Goal: Subscribe to service/newsletter

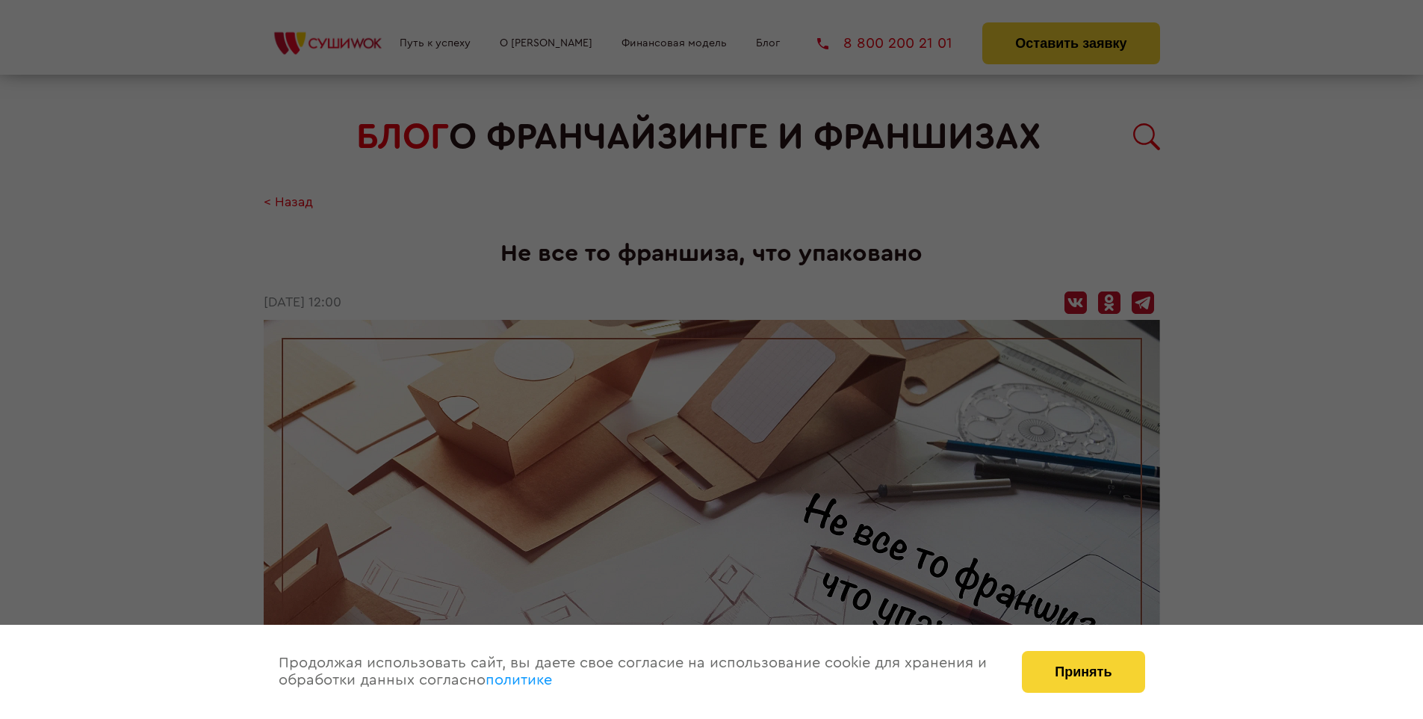
scroll to position [1650, 0]
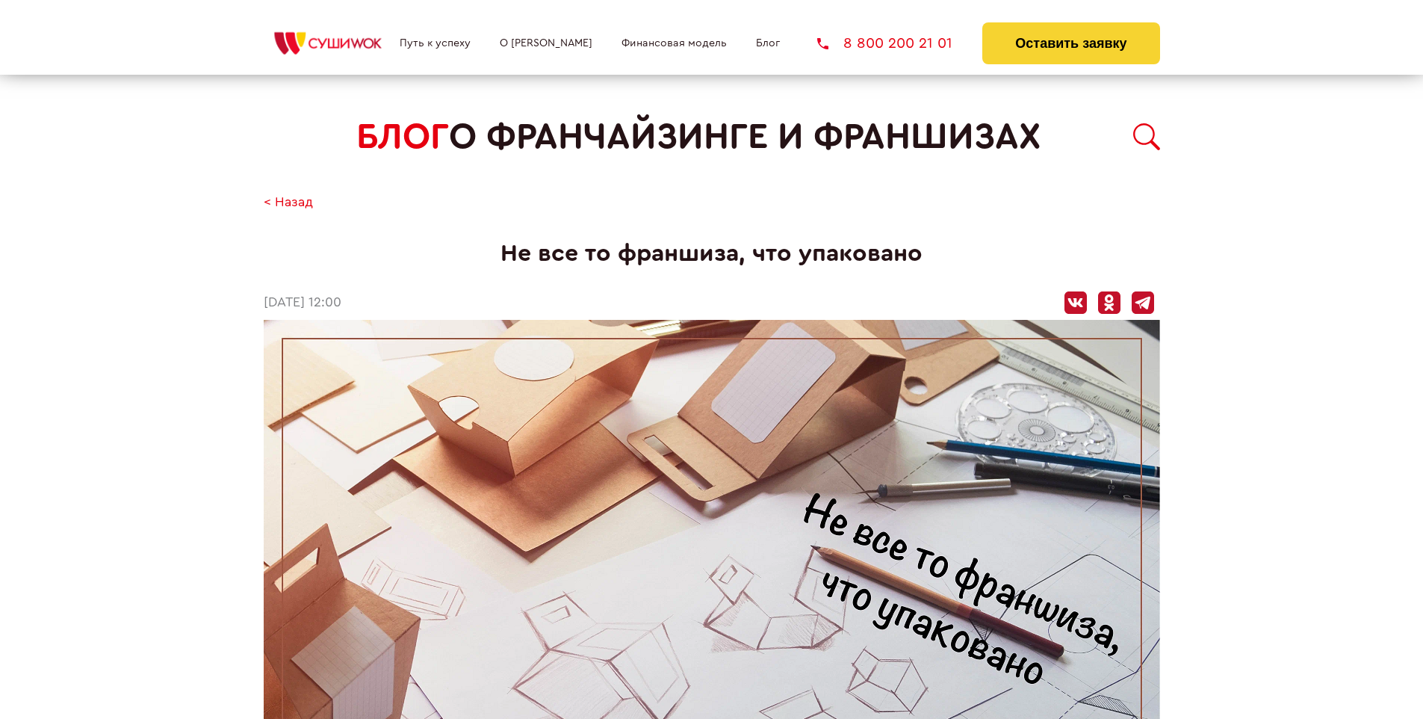
scroll to position [1650, 0]
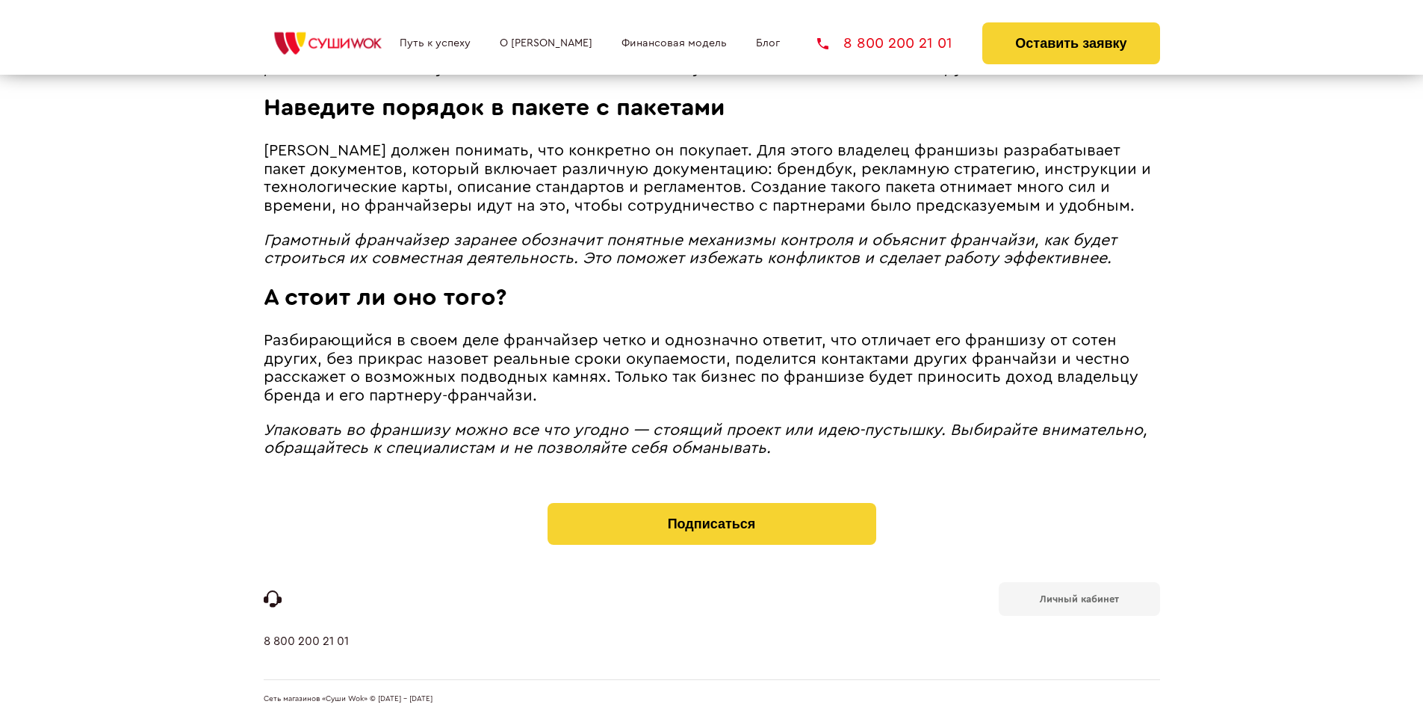
click at [1079, 598] on b "Личный кабинет" at bounding box center [1079, 599] width 79 height 10
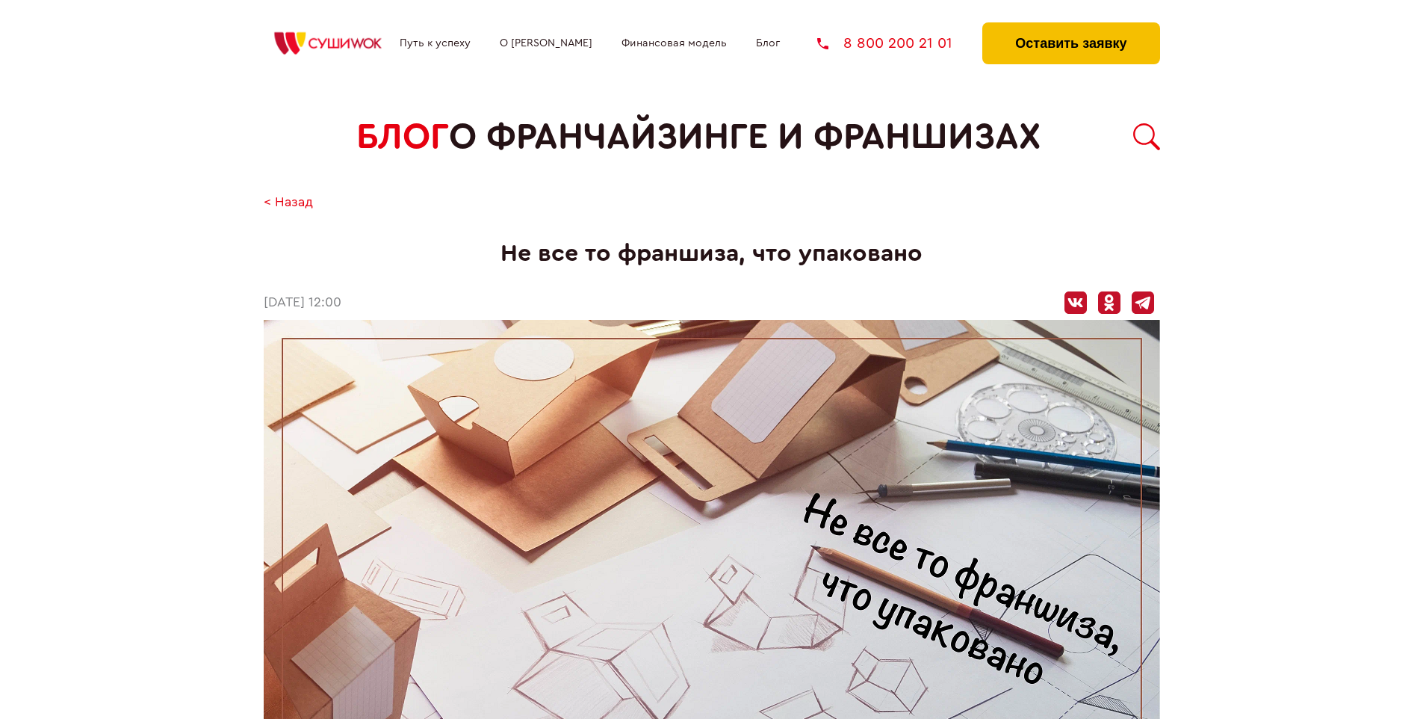
click at [1071, 26] on button "Оставить заявку" at bounding box center [1070, 43] width 177 height 42
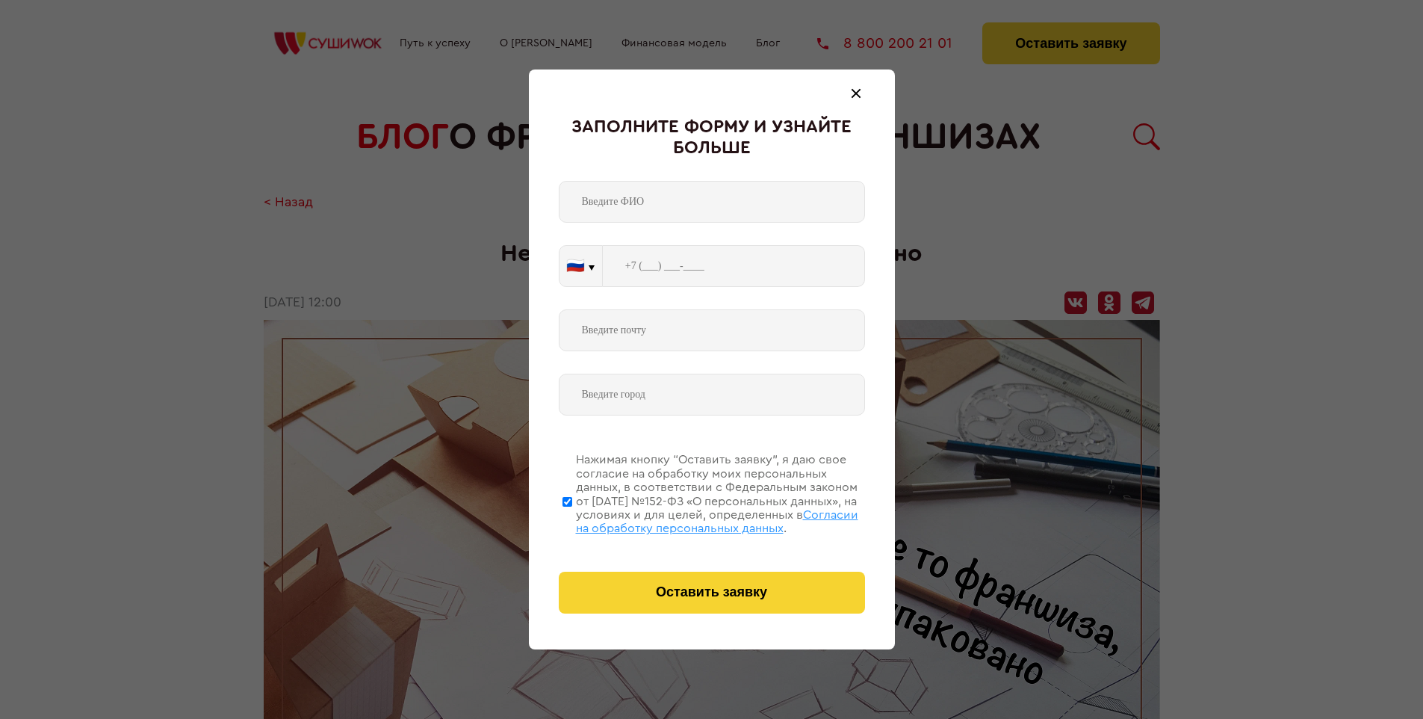
click at [693, 519] on span "Согласии на обработку персональных данных" at bounding box center [717, 521] width 282 height 25
click at [572, 519] on input "Нажимая кнопку “Оставить заявку”, я даю свое согласие на обработку моих персона…" at bounding box center [568, 502] width 10 height 120
checkbox input "false"
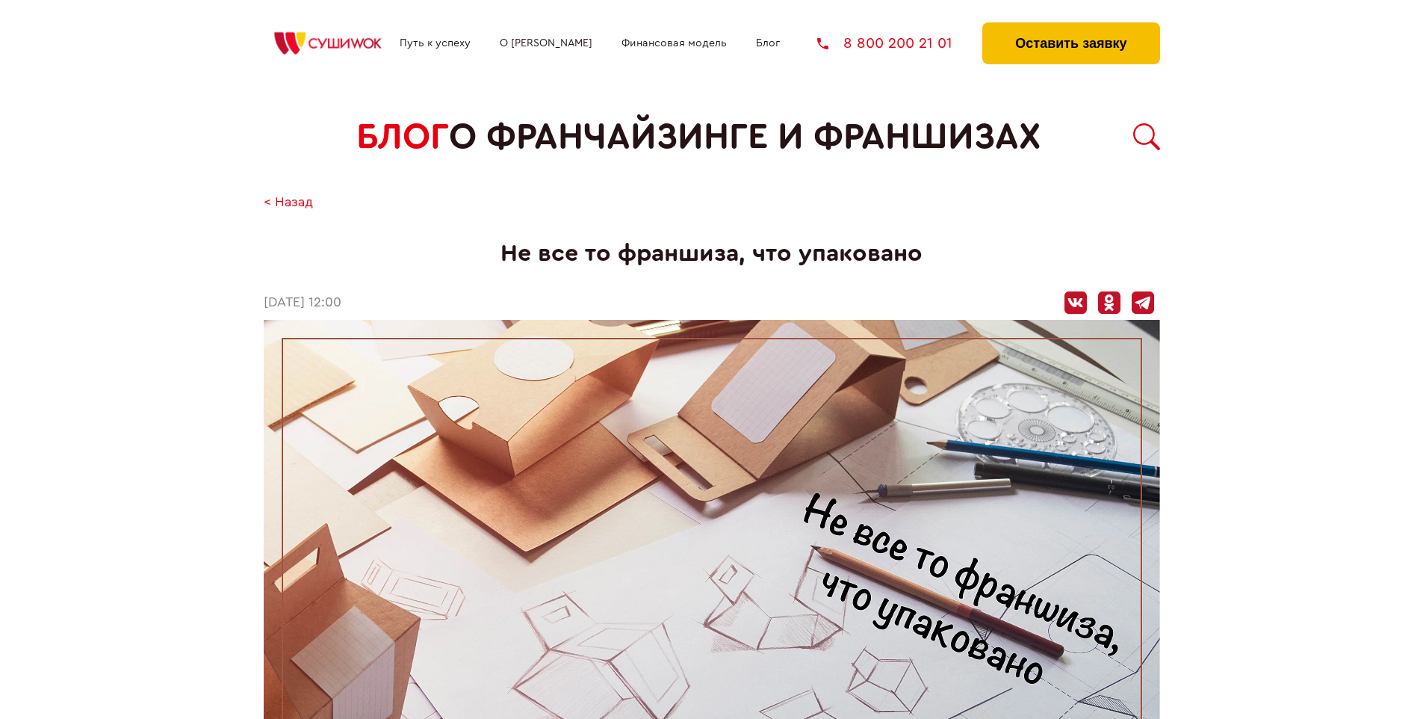
click at [1071, 26] on button "Оставить заявку" at bounding box center [1070, 43] width 177 height 42
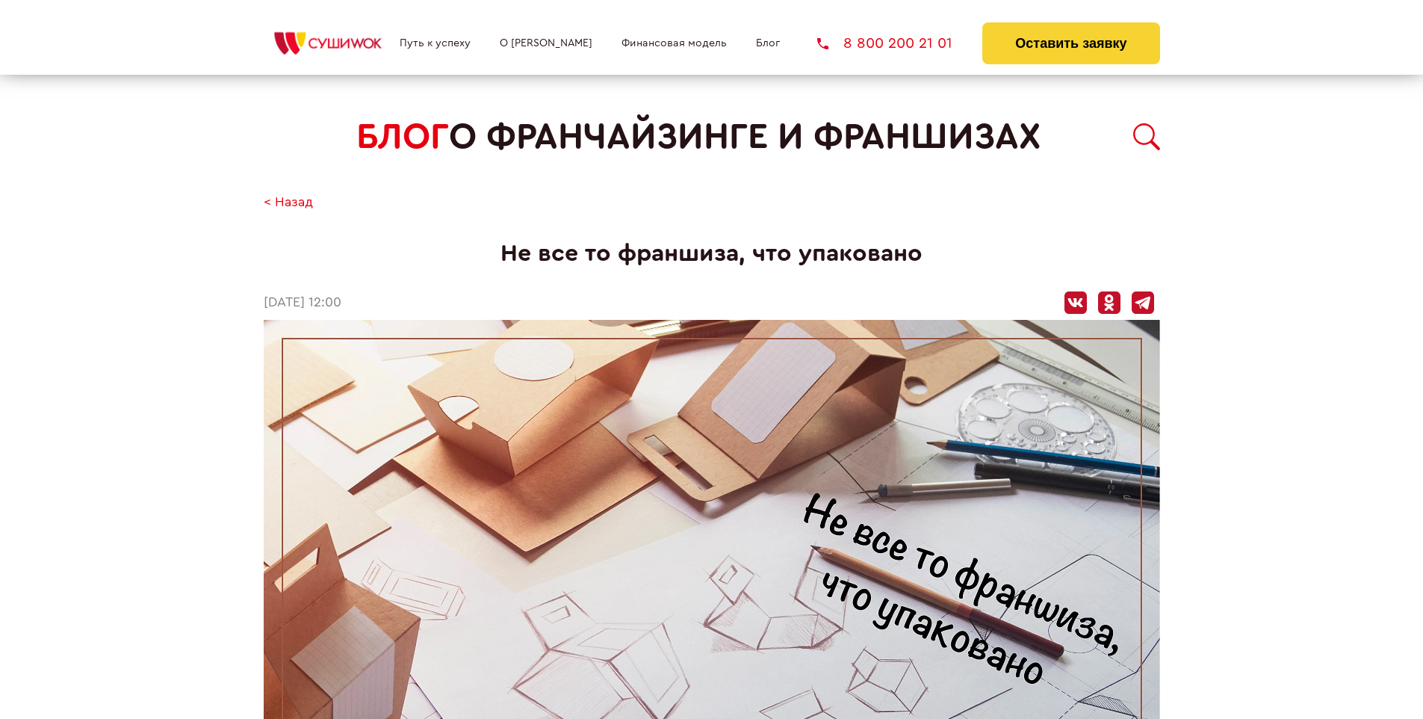
scroll to position [1650, 0]
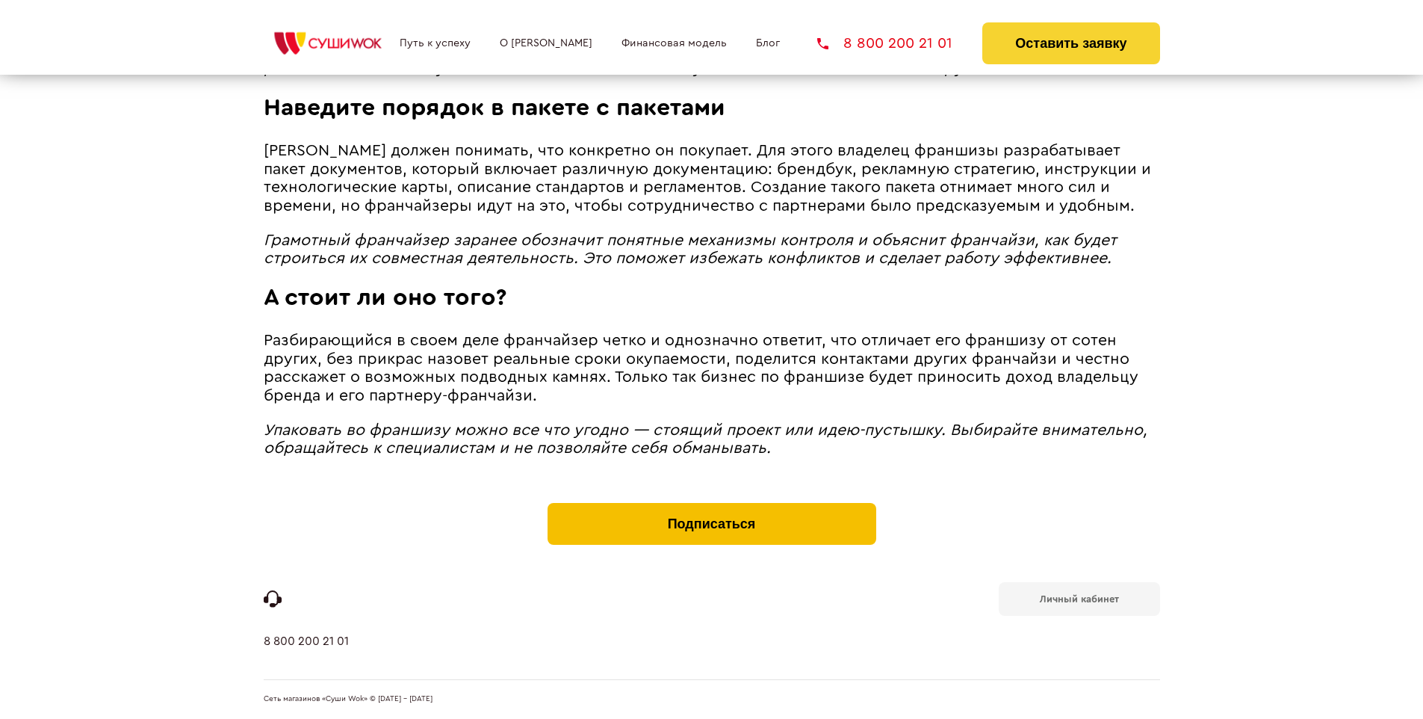
click at [711, 507] on button "Подписаться" at bounding box center [712, 524] width 329 height 42
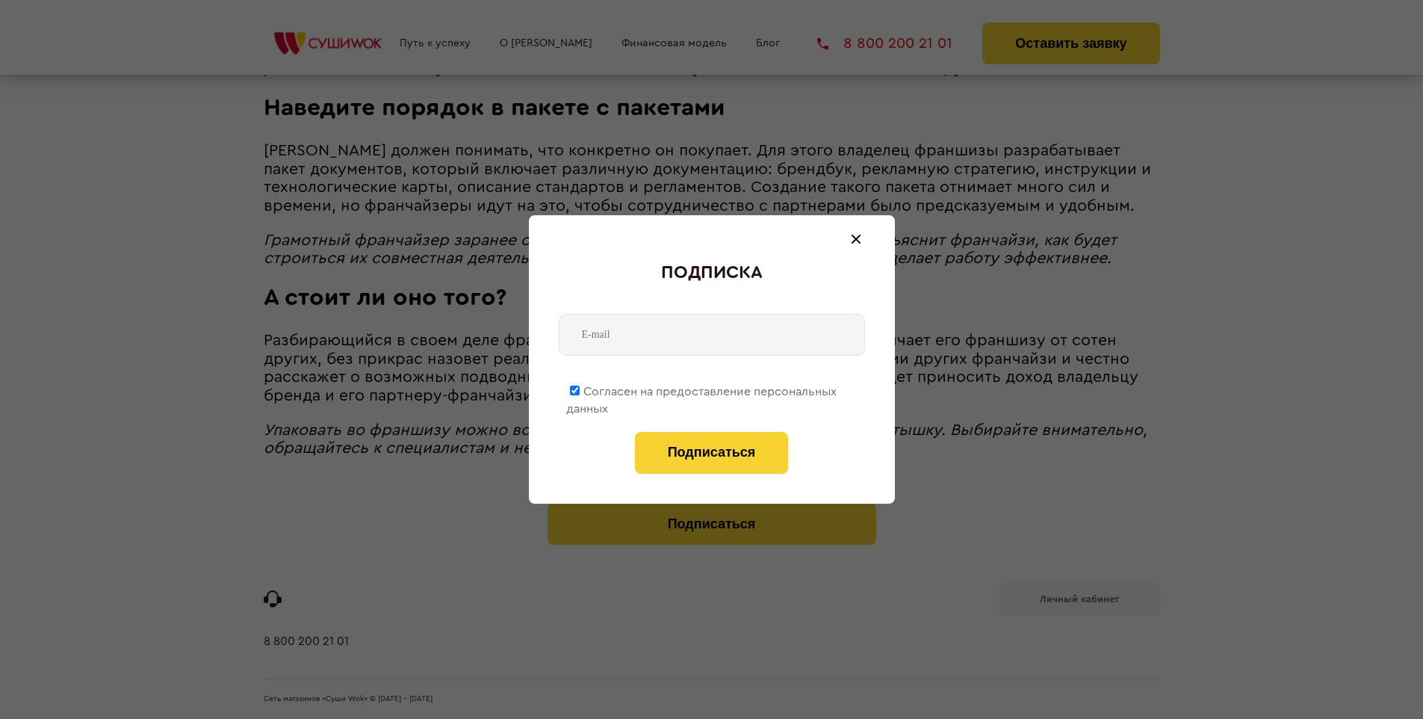
click at [702, 389] on span "Согласен на предоставление персональных данных" at bounding box center [701, 400] width 270 height 29
click at [580, 389] on input "Согласен на предоставление персональных данных" at bounding box center [575, 391] width 10 height 10
checkbox input "false"
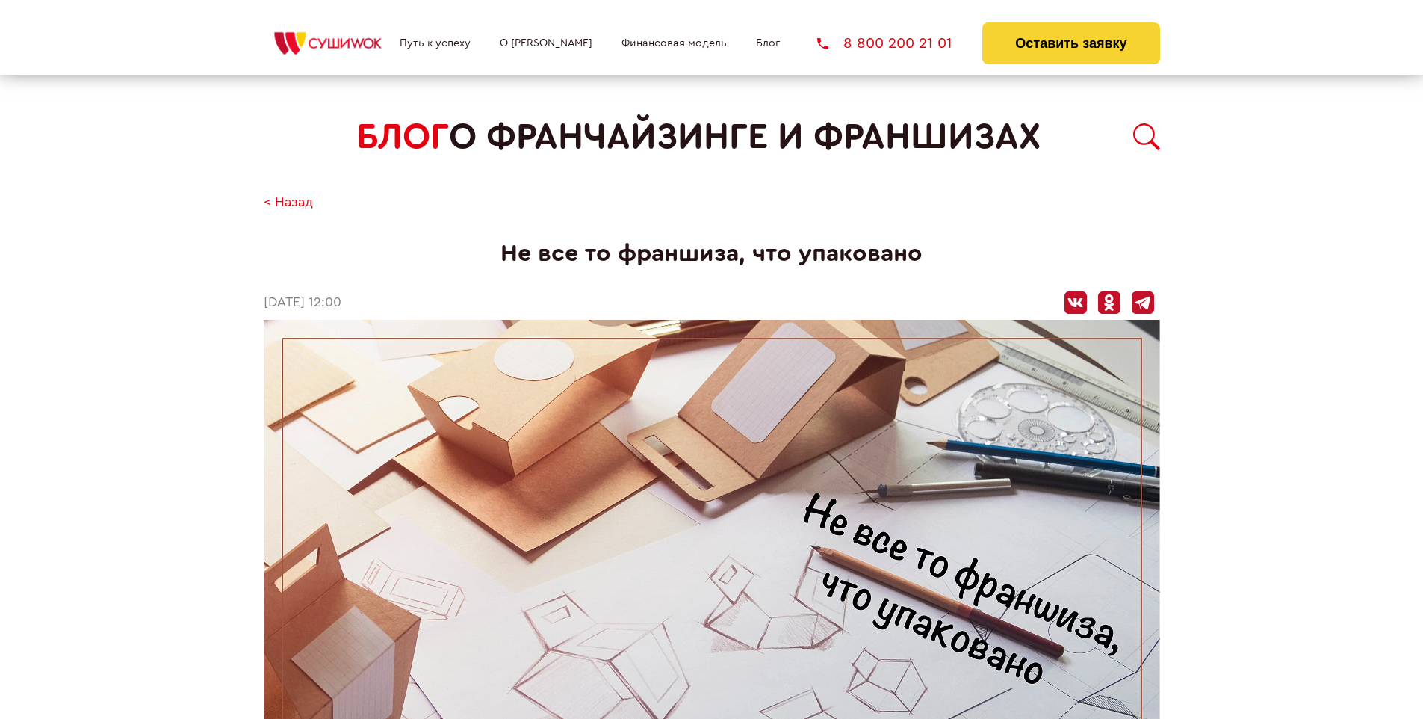
scroll to position [1650, 0]
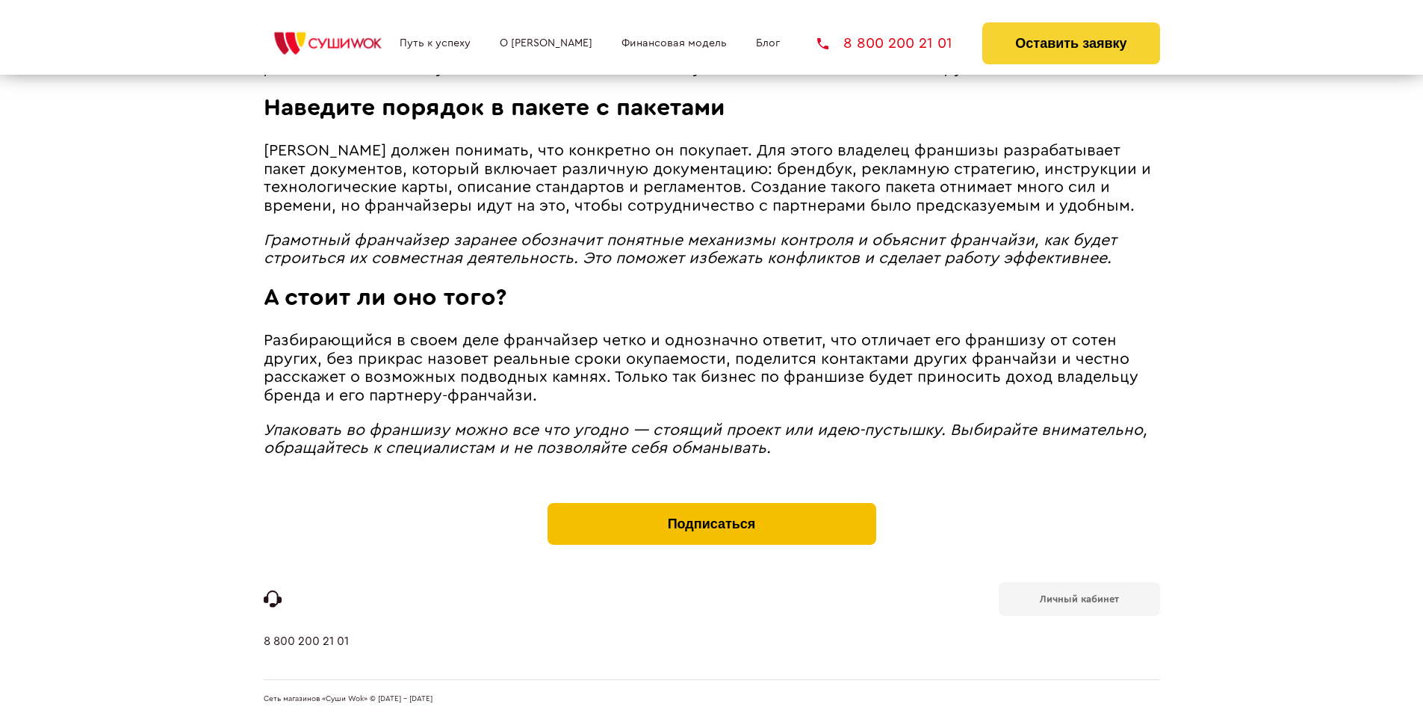
click at [711, 507] on button "Подписаться" at bounding box center [712, 524] width 329 height 42
